Goal: Task Accomplishment & Management: Use online tool/utility

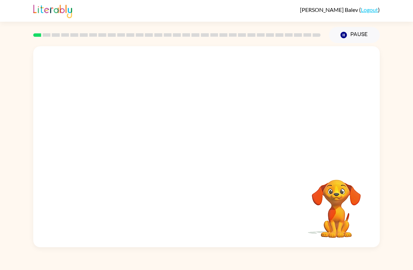
click at [356, 85] on div at bounding box center [206, 105] width 346 height 119
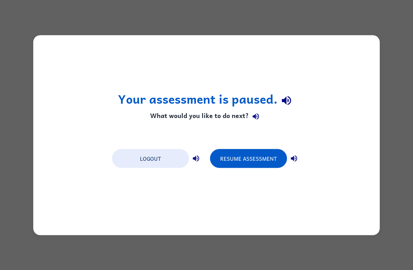
click at [266, 159] on button "Resume Assessment" at bounding box center [248, 158] width 77 height 19
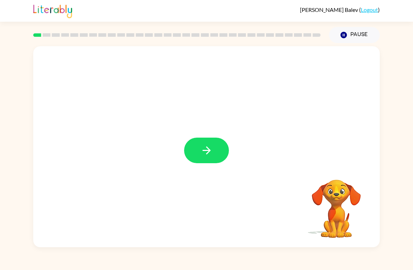
click at [209, 131] on div at bounding box center [206, 146] width 346 height 201
click at [213, 152] on button "button" at bounding box center [206, 150] width 45 height 26
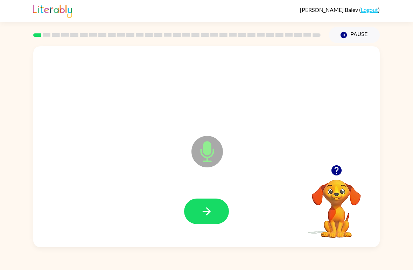
click at [220, 211] on button "button" at bounding box center [206, 211] width 45 height 26
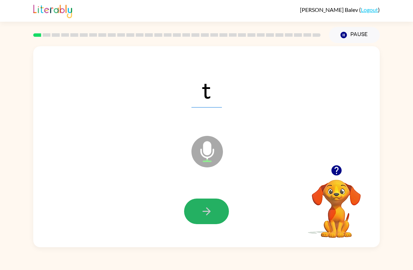
click at [213, 219] on button "button" at bounding box center [206, 211] width 45 height 26
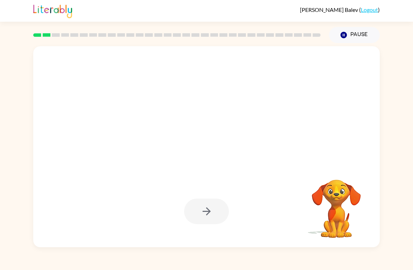
click at [292, 141] on div at bounding box center [189, 134] width 299 height 26
click at [294, 157] on div at bounding box center [206, 146] width 346 height 201
click at [291, 154] on div at bounding box center [206, 146] width 346 height 201
click at [293, 150] on div at bounding box center [206, 146] width 346 height 201
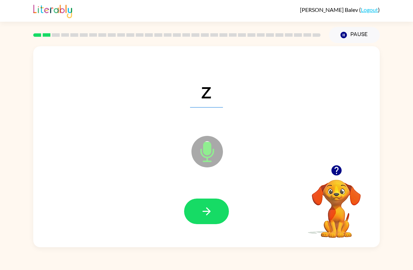
click at [199, 208] on button "button" at bounding box center [206, 211] width 45 height 26
click at [213, 212] on button "button" at bounding box center [206, 211] width 45 height 26
click at [213, 223] on button "button" at bounding box center [206, 211] width 45 height 26
click at [217, 212] on button "button" at bounding box center [206, 211] width 45 height 26
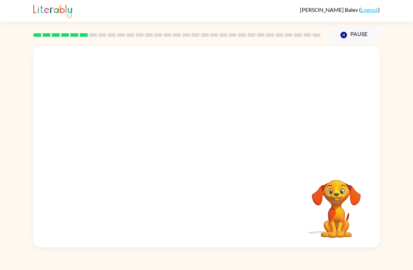
click at [178, 212] on div "Your browser must support playing .mp4 files to use Literably. Please try using…" at bounding box center [206, 146] width 346 height 201
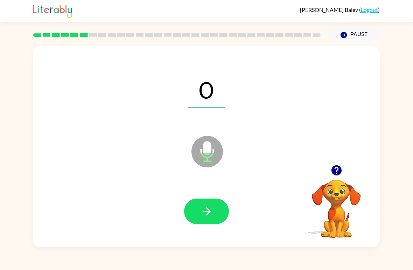
click at [215, 215] on button "button" at bounding box center [206, 211] width 45 height 26
click at [213, 214] on button "button" at bounding box center [206, 211] width 45 height 26
click at [217, 219] on button "button" at bounding box center [206, 211] width 45 height 26
click at [215, 210] on button "button" at bounding box center [206, 211] width 45 height 26
click at [212, 215] on icon "button" at bounding box center [206, 211] width 12 height 12
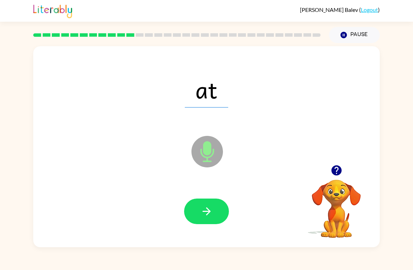
click at [209, 214] on icon "button" at bounding box center [206, 211] width 12 height 12
click at [216, 212] on button "button" at bounding box center [206, 211] width 45 height 26
click at [214, 217] on button "button" at bounding box center [206, 211] width 45 height 26
click at [214, 214] on button "button" at bounding box center [206, 211] width 45 height 26
click at [211, 212] on icon "button" at bounding box center [206, 211] width 12 height 12
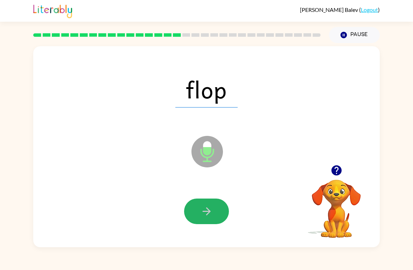
click at [214, 214] on button "button" at bounding box center [206, 211] width 45 height 26
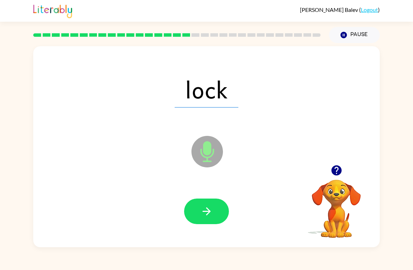
click at [216, 215] on button "button" at bounding box center [206, 211] width 45 height 26
click at [220, 216] on button "button" at bounding box center [206, 211] width 45 height 26
click at [214, 214] on button "button" at bounding box center [206, 211] width 45 height 26
click at [214, 208] on button "button" at bounding box center [206, 211] width 45 height 26
click at [218, 215] on button "button" at bounding box center [206, 211] width 45 height 26
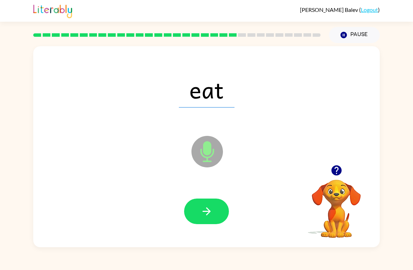
click at [215, 211] on button "button" at bounding box center [206, 211] width 45 height 26
click at [216, 214] on button "button" at bounding box center [206, 211] width 45 height 26
click at [212, 214] on icon "button" at bounding box center [206, 211] width 12 height 12
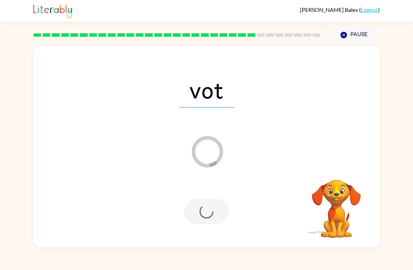
click at [324, 147] on div "Loader Your response is being sent to our graders" at bounding box center [189, 134] width 299 height 26
click at [333, 137] on div "Loader Your response is being sent to our graders" at bounding box center [189, 134] width 299 height 26
click at [333, 165] on div "vot Loader Your response is being sent to our graders" at bounding box center [206, 146] width 346 height 201
click at [346, 156] on div "vot Loader Your response is being sent to our graders" at bounding box center [206, 146] width 346 height 201
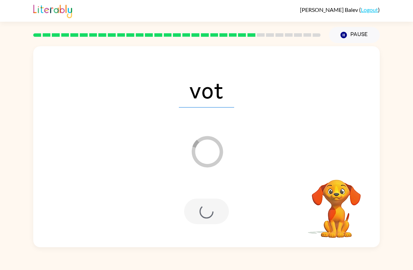
click at [346, 156] on div "vot Loader Your response is being sent to our graders" at bounding box center [206, 146] width 346 height 201
click at [325, 175] on video "Your browser must support playing .mp4 files to use Literably. Please try using…" at bounding box center [336, 204] width 70 height 70
click at [333, 167] on div "vot Loader Your response is being sent to our graders" at bounding box center [206, 146] width 346 height 201
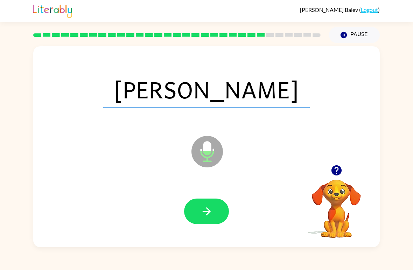
click at [221, 213] on button "button" at bounding box center [206, 211] width 45 height 26
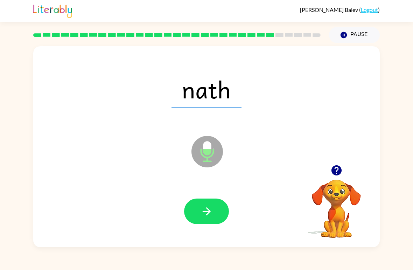
click at [213, 212] on button "button" at bounding box center [206, 211] width 45 height 26
click at [212, 220] on button "button" at bounding box center [206, 211] width 45 height 26
click at [215, 214] on button "button" at bounding box center [206, 211] width 45 height 26
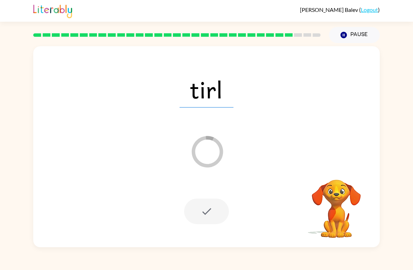
click at [283, 181] on div "tirl Loader Your response is being sent to our graders" at bounding box center [206, 146] width 346 height 201
click at [344, 121] on div at bounding box center [206, 146] width 346 height 201
click at [346, 112] on div at bounding box center [206, 89] width 332 height 58
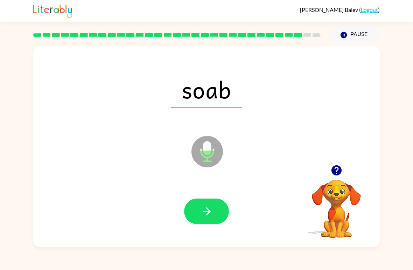
click at [214, 214] on button "button" at bounding box center [206, 211] width 45 height 26
click at [212, 211] on icon "button" at bounding box center [206, 211] width 12 height 12
